Goal: Navigation & Orientation: Find specific page/section

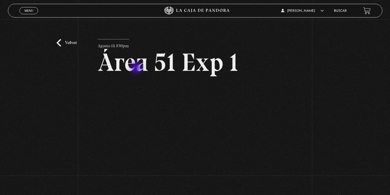
scroll to position [19, 0]
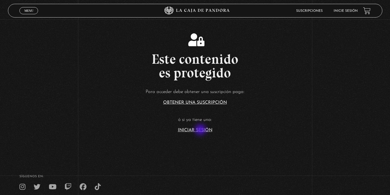
click at [201, 130] on link "Iniciar Sesión" at bounding box center [195, 130] width 34 height 4
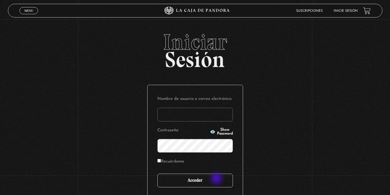
type input "kalfaromorales"
click at [216, 179] on input "Acceder" at bounding box center [194, 181] width 75 height 14
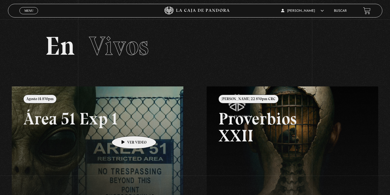
click at [125, 128] on link at bounding box center [207, 183] width 390 height 195
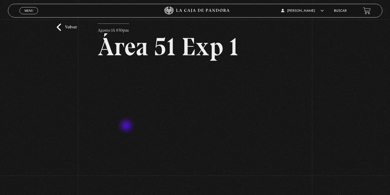
scroll to position [16, 0]
